Goal: Task Accomplishment & Management: Use online tool/utility

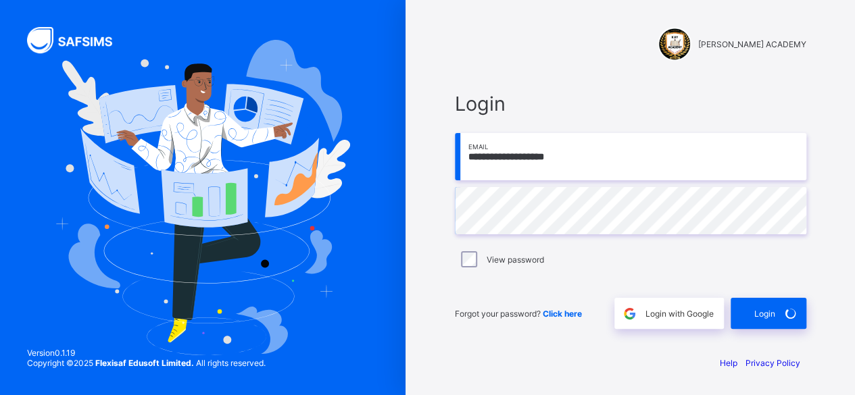
scroll to position [618, 0]
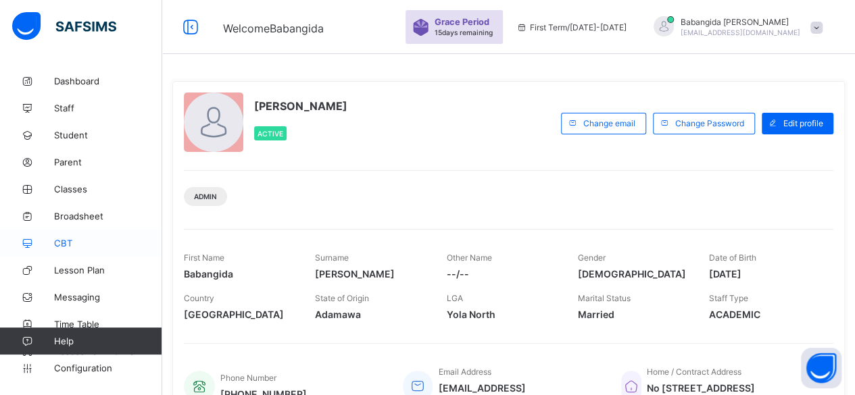
click at [60, 243] on span "CBT" at bounding box center [108, 243] width 108 height 11
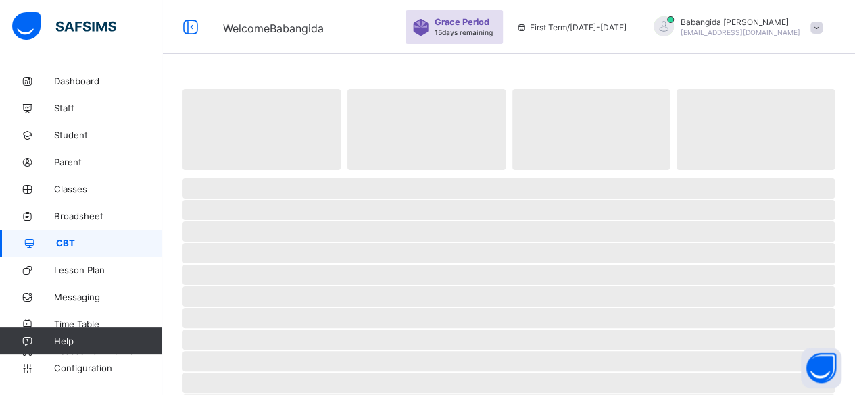
click at [60, 243] on span "CBT" at bounding box center [109, 243] width 106 height 11
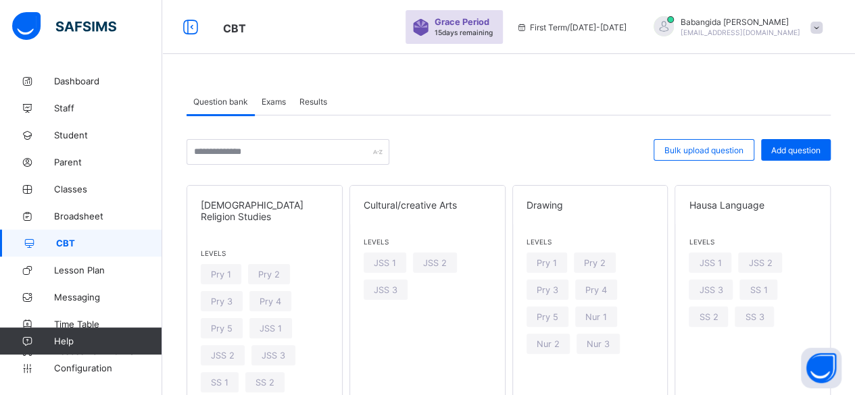
click at [273, 103] on span "Exams" at bounding box center [274, 102] width 24 height 10
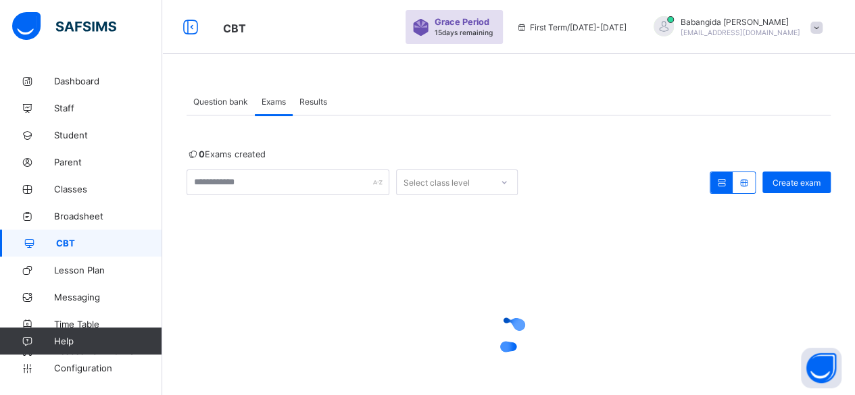
click at [229, 103] on span "Question bank" at bounding box center [220, 102] width 55 height 10
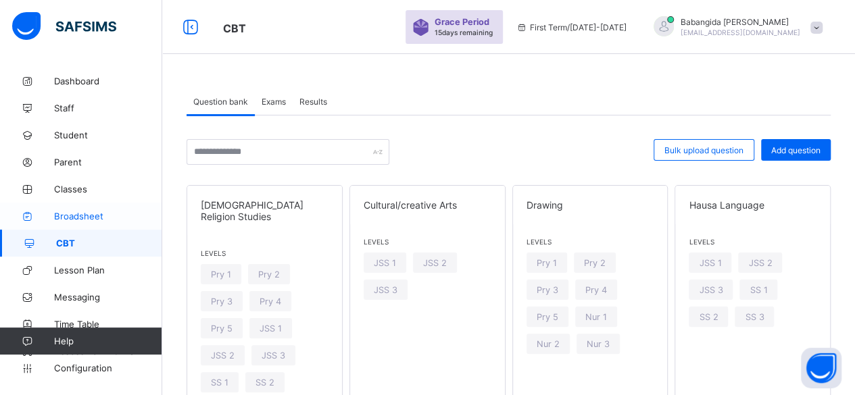
click at [80, 214] on span "Broadsheet" at bounding box center [108, 216] width 108 height 11
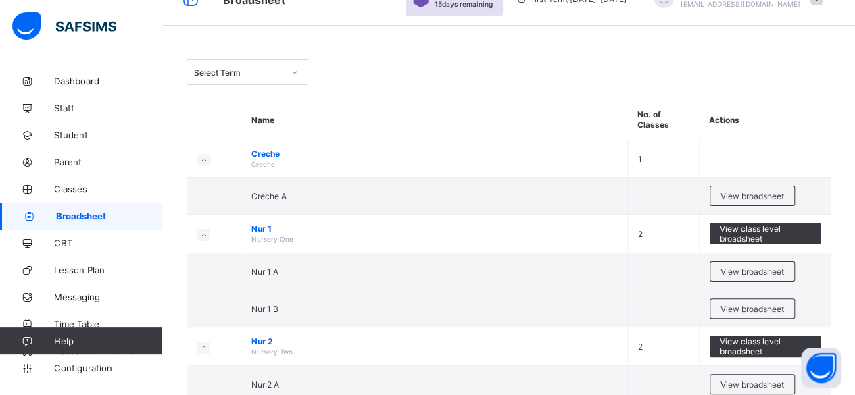
scroll to position [54, 0]
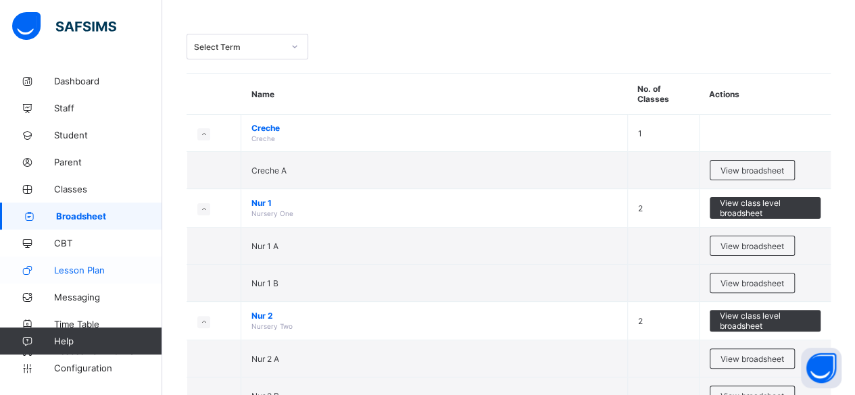
click at [77, 272] on span "Lesson Plan" at bounding box center [108, 270] width 108 height 11
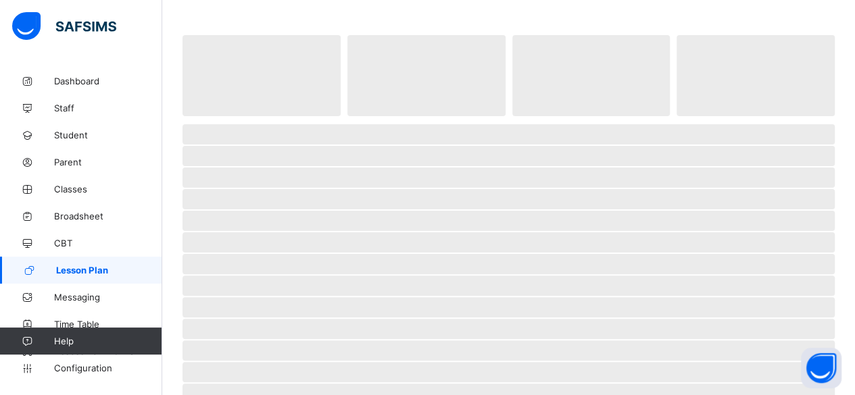
click at [77, 272] on span "Lesson Plan" at bounding box center [109, 270] width 106 height 11
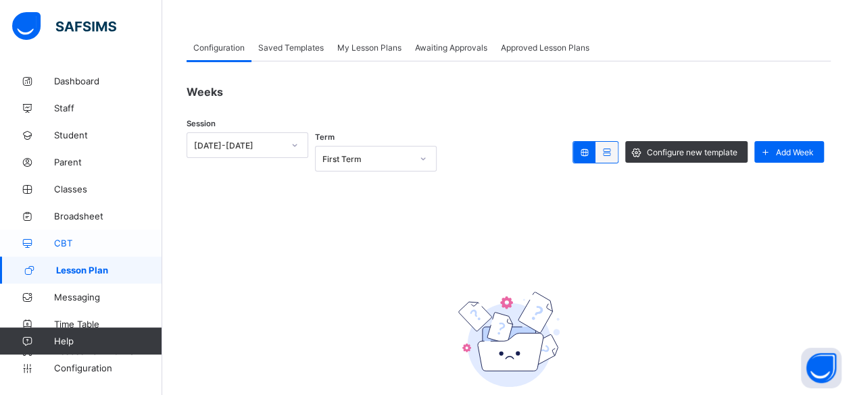
click at [64, 239] on span "CBT" at bounding box center [108, 243] width 108 height 11
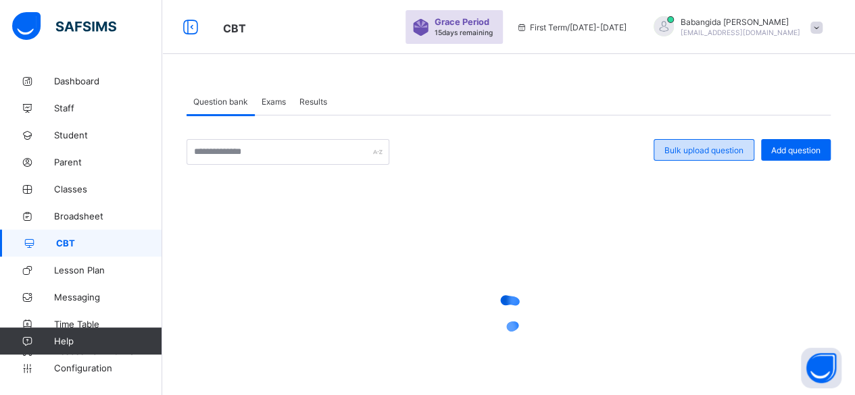
click at [715, 147] on span "Bulk upload question" at bounding box center [704, 150] width 79 height 10
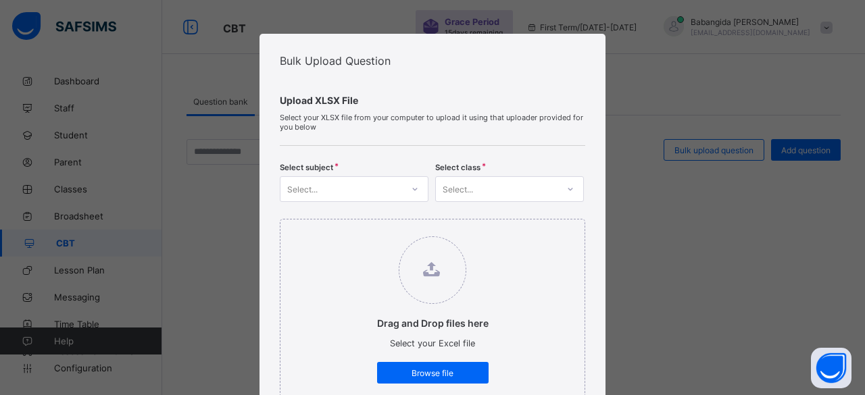
click at [549, 260] on div "Drag and Drop files here Select your Excel file Browse file Maximum size 2.5mb" at bounding box center [433, 323] width 306 height 208
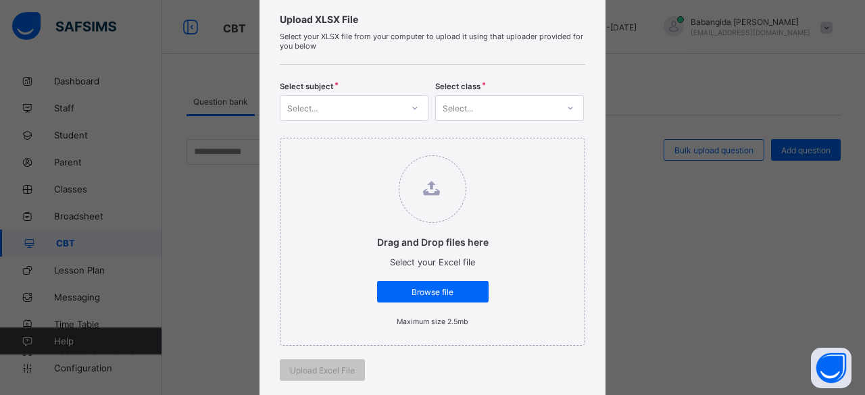
scroll to position [108, 0]
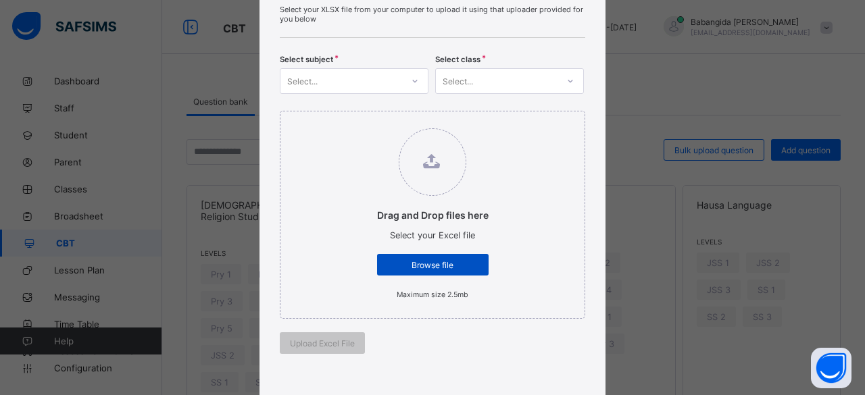
click at [438, 270] on span "Browse file" at bounding box center [432, 265] width 91 height 10
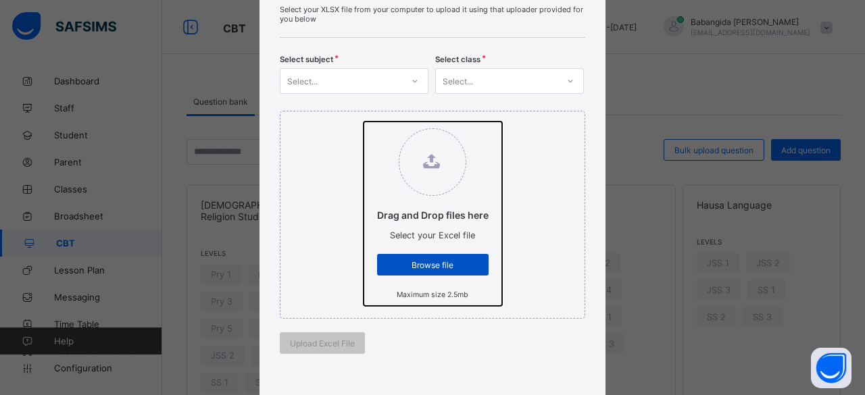
click at [364, 122] on input "Drag and Drop files here Select your Excel file Browse file Maximum size 2.5mb" at bounding box center [364, 122] width 0 height 0
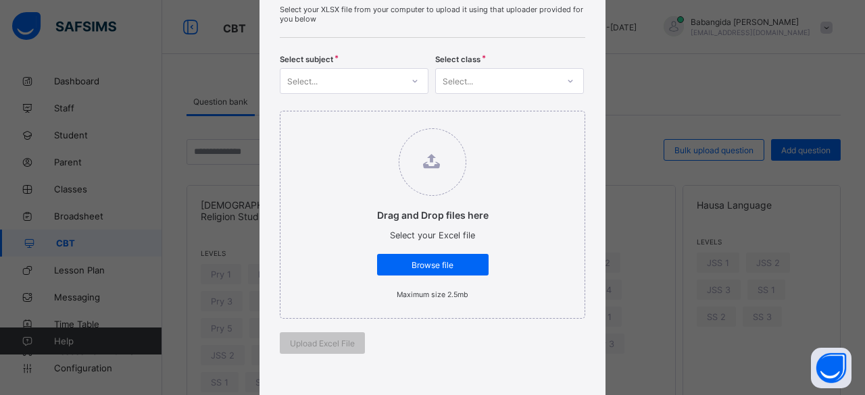
click at [426, 165] on icon at bounding box center [432, 161] width 18 height 15
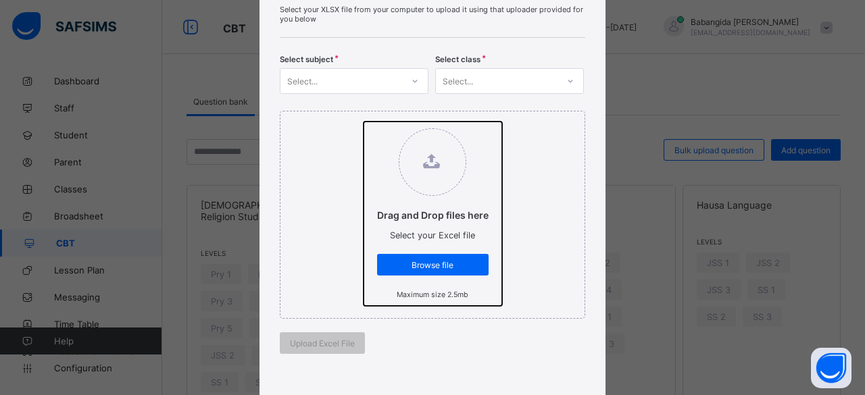
click at [364, 122] on input "Drag and Drop files here Select your Excel file Browse file Maximum size 2.5mb" at bounding box center [364, 122] width 0 height 0
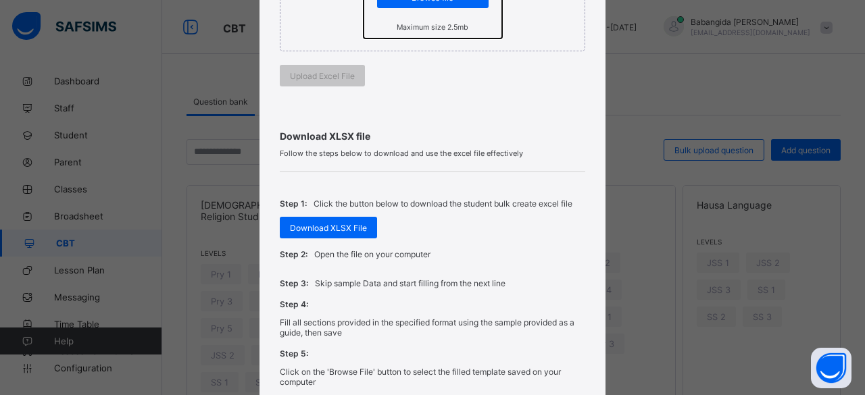
scroll to position [379, 0]
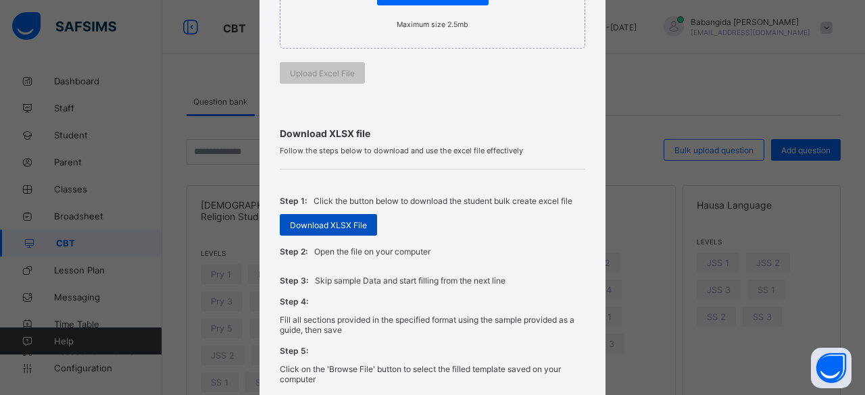
click at [315, 231] on span "Download XLSX File" at bounding box center [328, 225] width 77 height 10
click at [325, 231] on span "Download XLSX File" at bounding box center [325, 225] width 77 height 10
type textarea "****"
click at [325, 231] on span "Download XLSX File" at bounding box center [328, 225] width 77 height 10
